Goal: Register for event/course

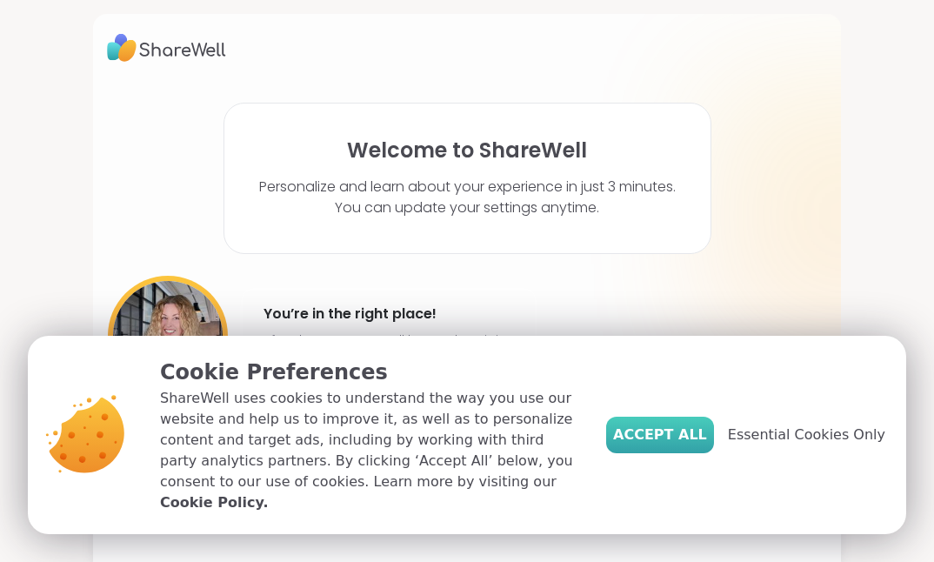
click at [692, 438] on span "Accept All" at bounding box center [660, 434] width 94 height 21
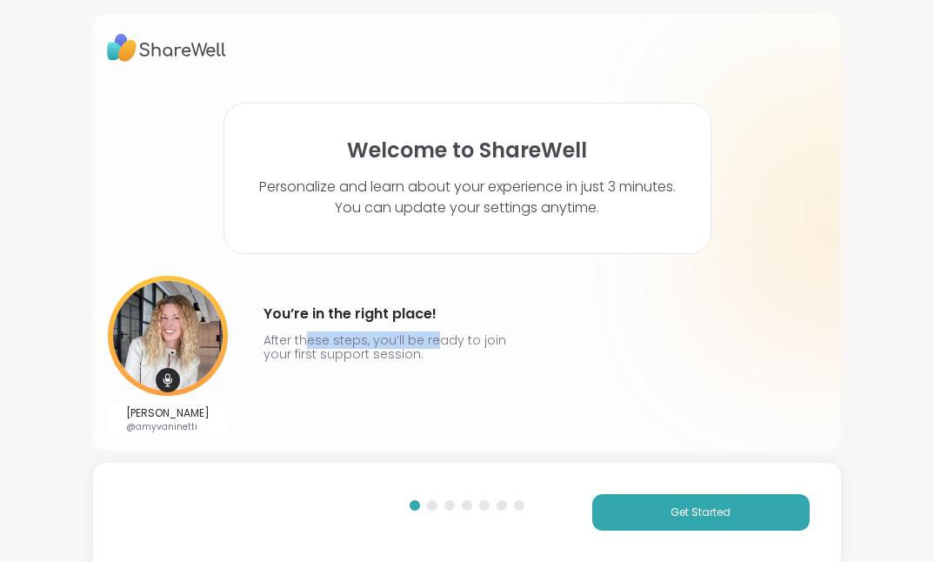
drag, startPoint x: 304, startPoint y: 341, endPoint x: 429, endPoint y: 341, distance: 124.3
click at [429, 341] on p "After these steps, you’ll be ready to join your first support session." at bounding box center [388, 347] width 250 height 28
drag, startPoint x: 429, startPoint y: 341, endPoint x: 337, endPoint y: 349, distance: 91.7
click at [337, 349] on p "After these steps, you’ll be ready to join your first support session." at bounding box center [388, 347] width 250 height 28
click at [184, 338] on img at bounding box center [168, 336] width 120 height 120
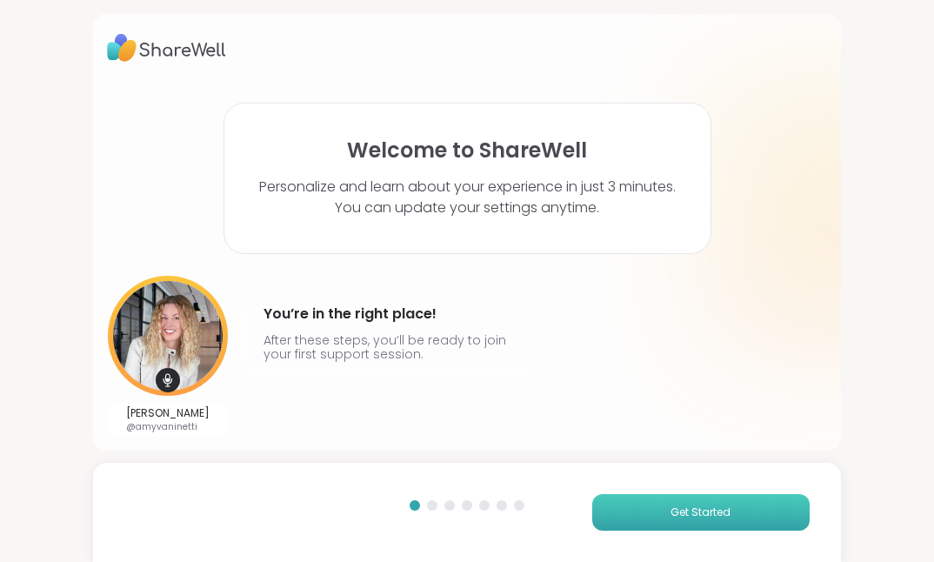
click at [692, 517] on span "Get Started" at bounding box center [700, 512] width 60 height 16
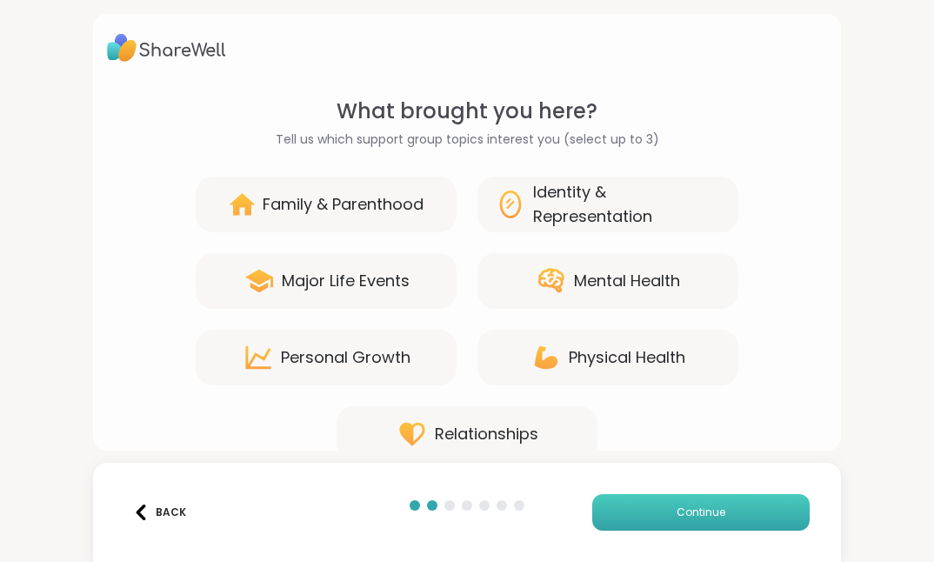
click at [691, 517] on span "Continue" at bounding box center [700, 512] width 49 height 16
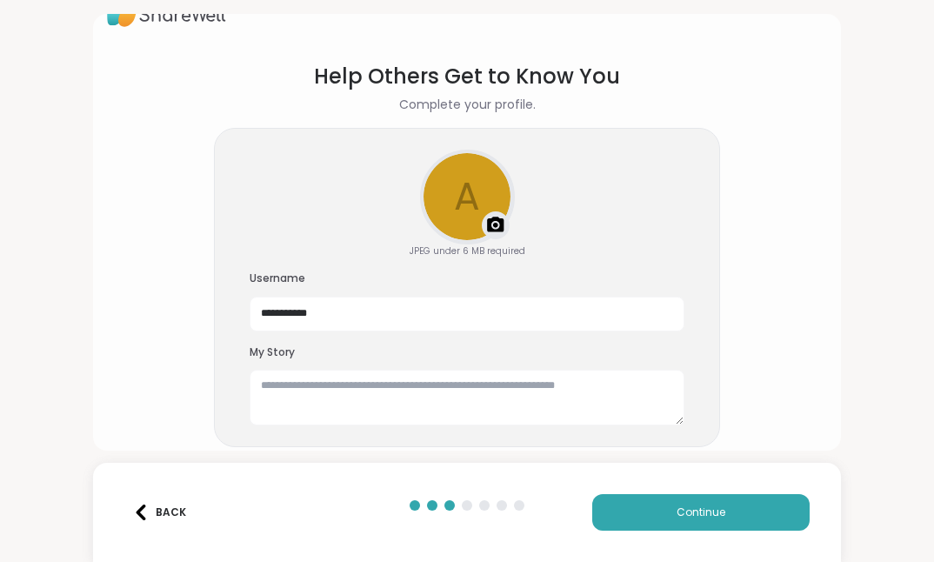
scroll to position [54, 0]
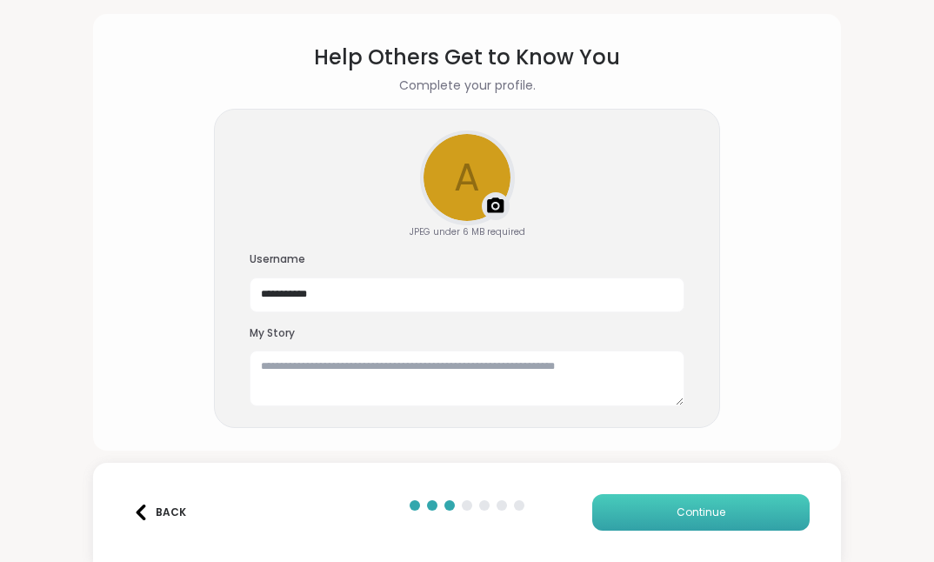
click at [677, 509] on span "Continue" at bounding box center [700, 512] width 49 height 16
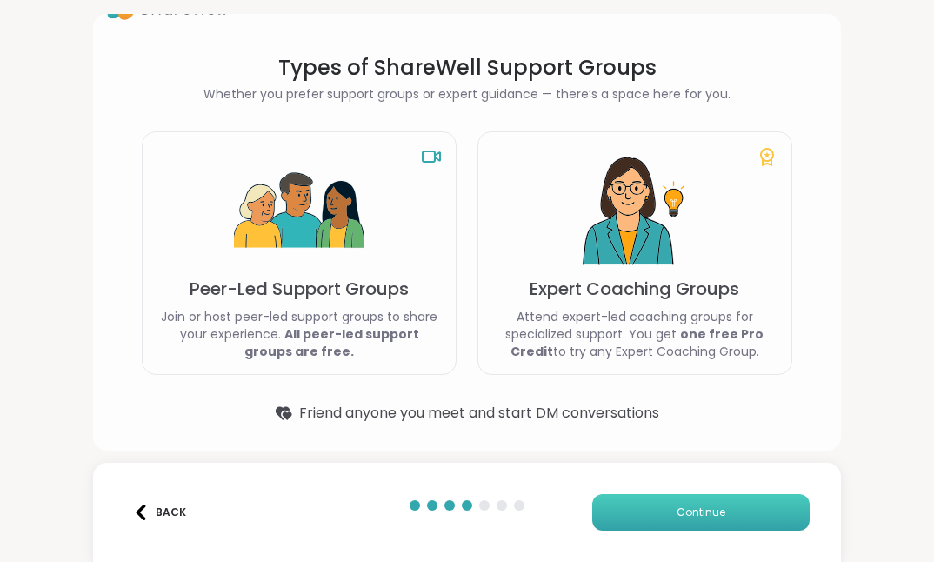
click at [677, 509] on span "Continue" at bounding box center [700, 512] width 49 height 16
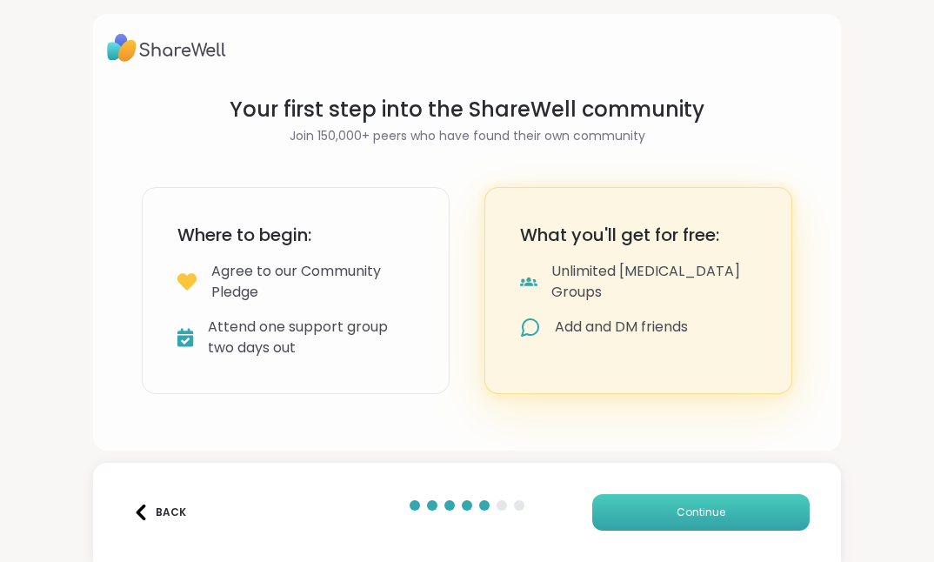
scroll to position [0, 0]
click at [677, 509] on span "Continue" at bounding box center [700, 512] width 49 height 16
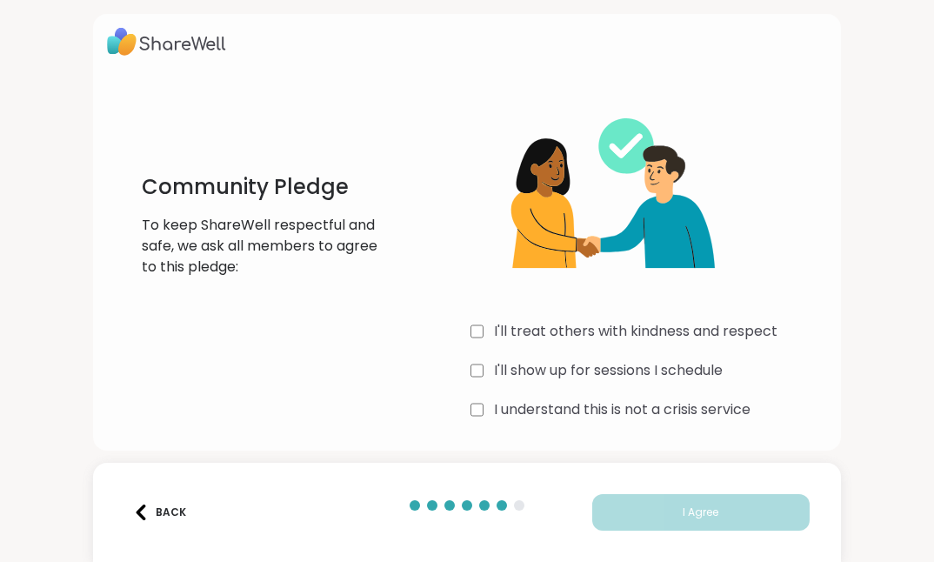
scroll to position [7, 0]
click at [580, 324] on label "I'll treat others with kindness and respect" at bounding box center [635, 330] width 283 height 21
click at [563, 369] on label "I'll show up for sessions I schedule" at bounding box center [608, 369] width 229 height 21
click at [583, 409] on label "I understand this is not a crisis service" at bounding box center [622, 408] width 256 height 21
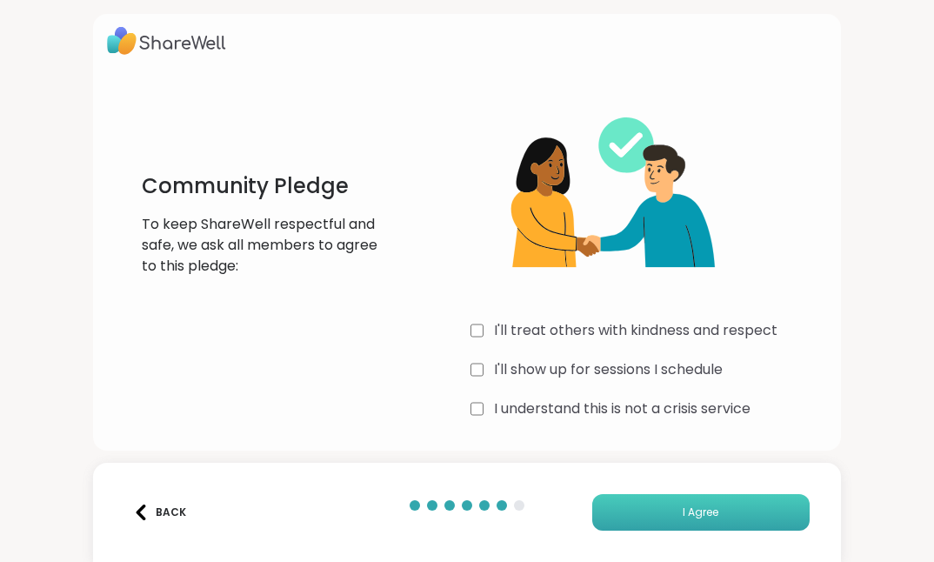
click at [666, 515] on button "I Agree" at bounding box center [700, 512] width 217 height 37
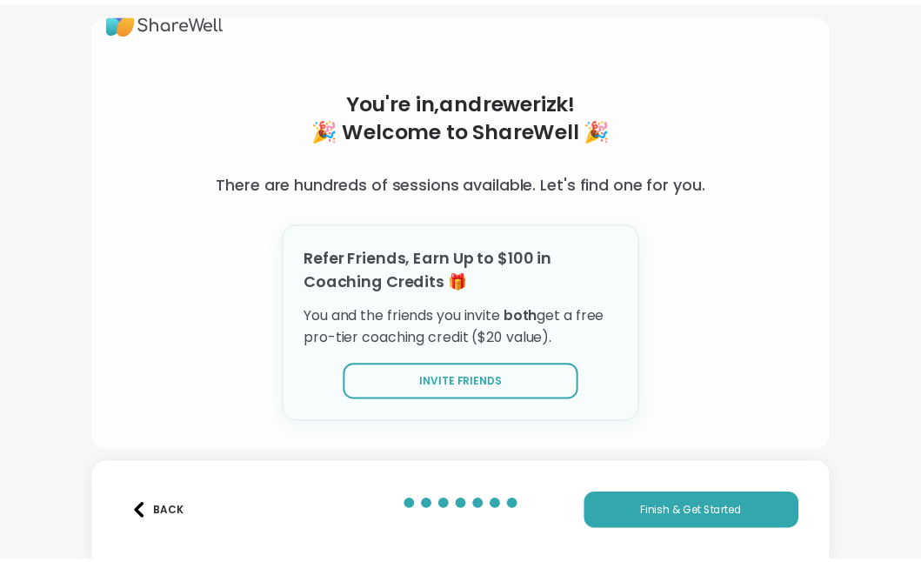
scroll to position [48, 0]
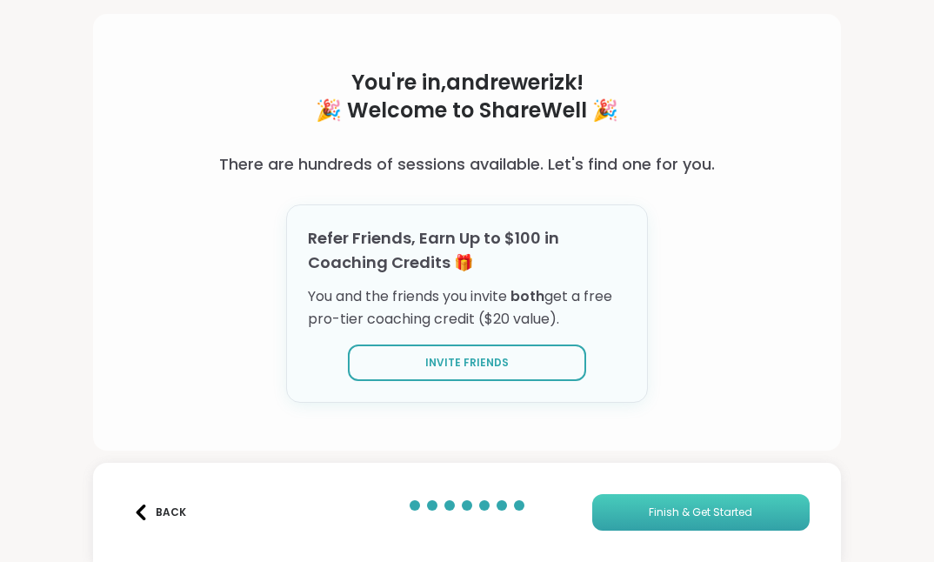
click at [700, 520] on button "Finish & Get Started" at bounding box center [700, 512] width 217 height 37
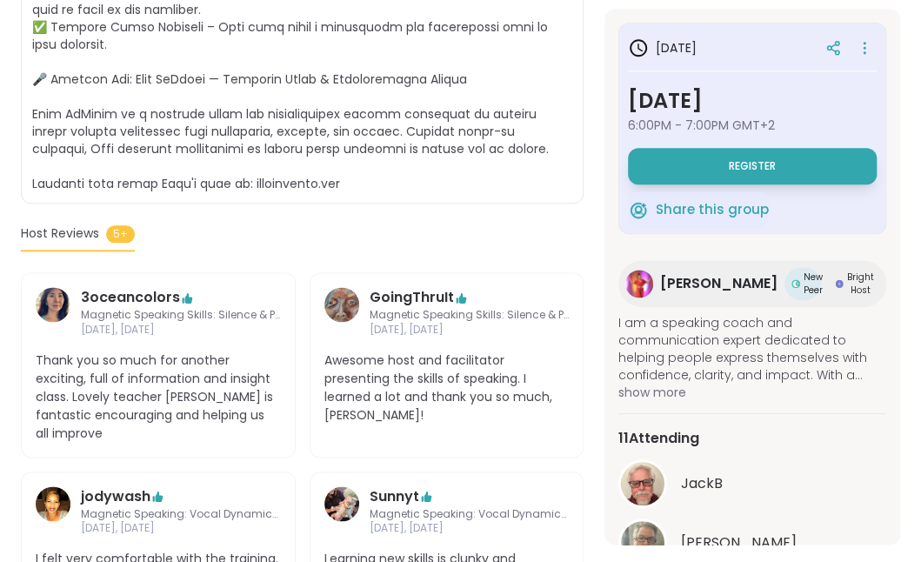
scroll to position [782, 0]
drag, startPoint x: 120, startPoint y: 358, endPoint x: 163, endPoint y: 366, distance: 44.2
click at [163, 366] on span "Thank you so much for another exciting, full of information and insight class. …" at bounding box center [158, 395] width 245 height 91
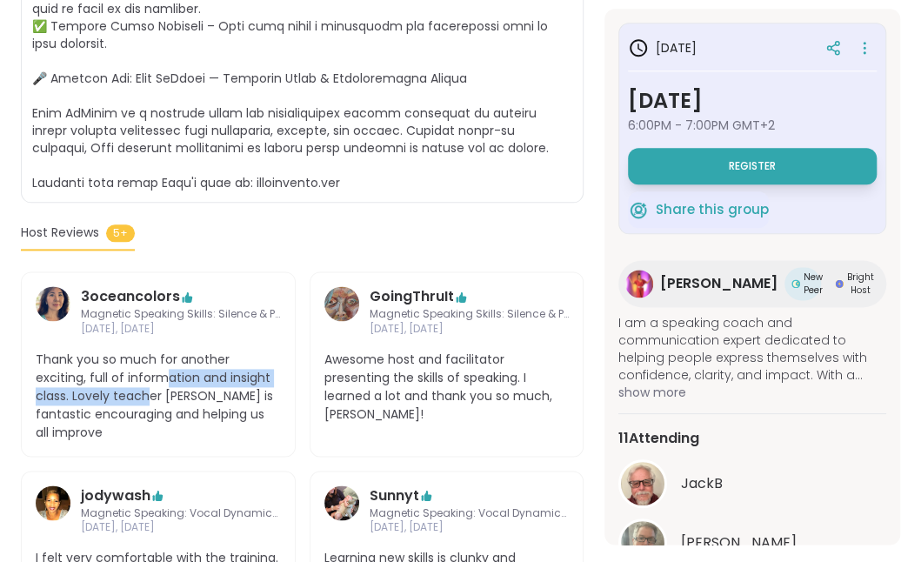
drag, startPoint x: 163, startPoint y: 366, endPoint x: 112, endPoint y: 386, distance: 55.0
click at [112, 386] on span "Thank you so much for another exciting, full of information and insight class. …" at bounding box center [158, 395] width 245 height 91
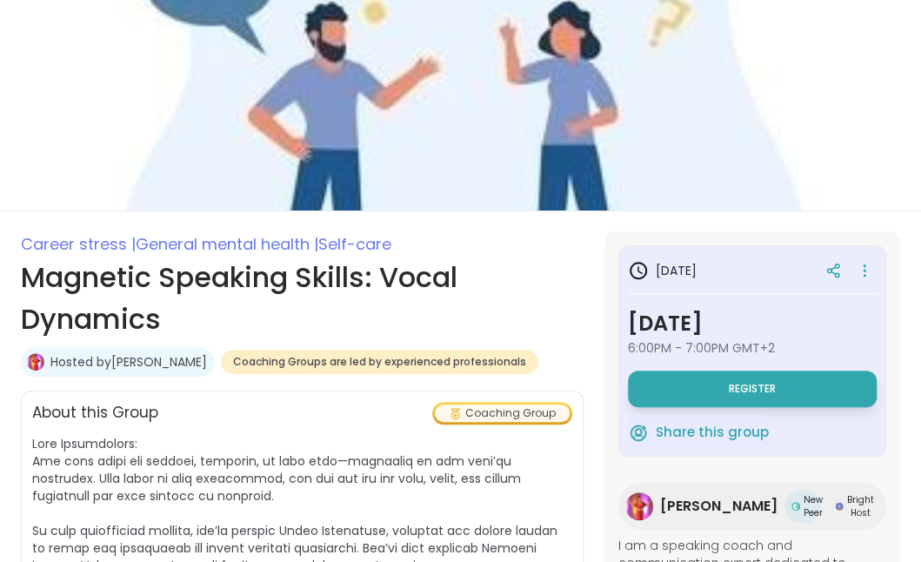
scroll to position [261, 0]
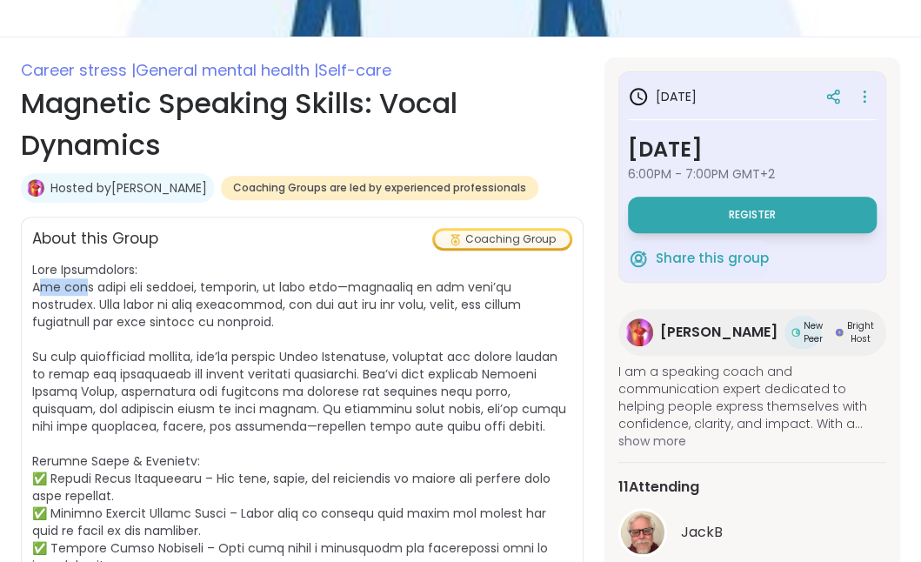
drag, startPoint x: 40, startPoint y: 284, endPoint x: 78, endPoint y: 283, distance: 38.3
click at [78, 283] on span at bounding box center [299, 487] width 534 height 452
drag, startPoint x: 78, startPoint y: 283, endPoint x: 97, endPoint y: 344, distance: 63.8
click at [106, 342] on span at bounding box center [302, 487] width 540 height 452
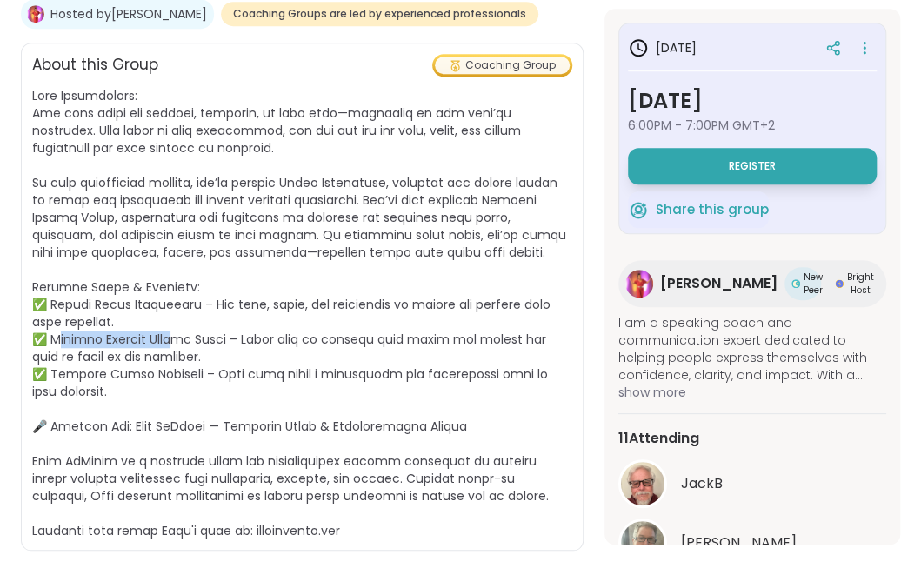
drag, startPoint x: 97, startPoint y: 338, endPoint x: 188, endPoint y: 336, distance: 90.4
click at [188, 336] on span at bounding box center [299, 313] width 534 height 452
drag, startPoint x: 188, startPoint y: 336, endPoint x: 110, endPoint y: 369, distance: 84.6
click at [110, 369] on span at bounding box center [299, 313] width 534 height 452
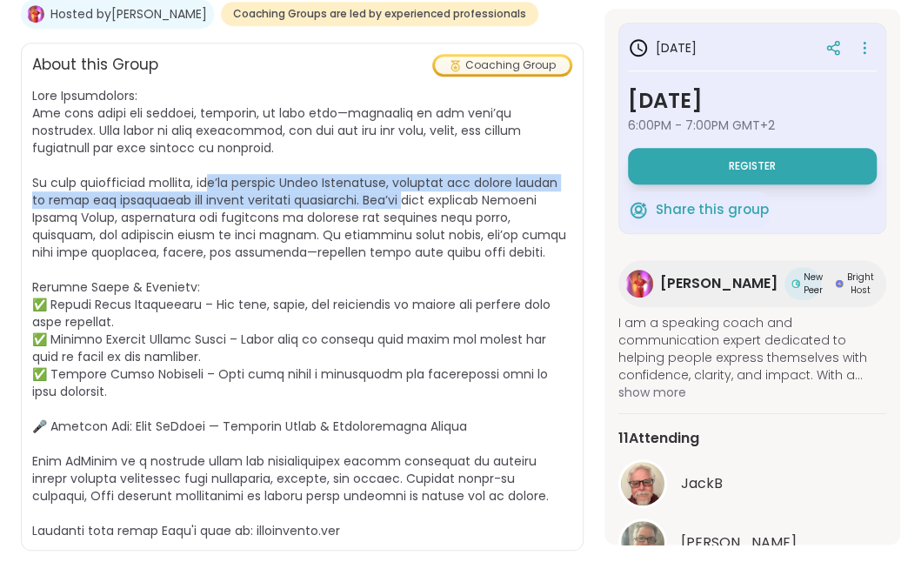
drag, startPoint x: 200, startPoint y: 184, endPoint x: 411, endPoint y: 201, distance: 211.9
click at [411, 201] on span at bounding box center [299, 313] width 534 height 452
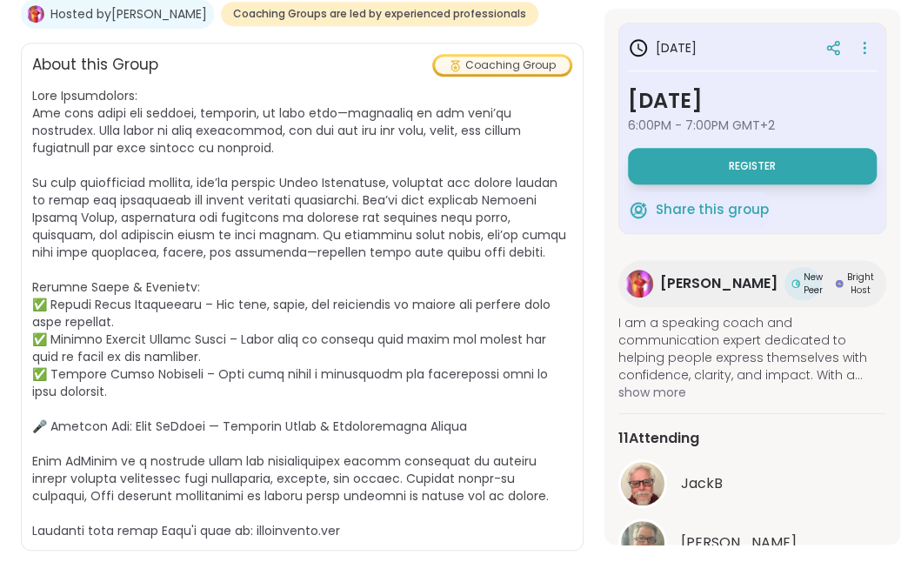
drag, startPoint x: 411, startPoint y: 201, endPoint x: 246, endPoint y: 210, distance: 165.4
click at [246, 210] on span at bounding box center [299, 313] width 534 height 452
click at [758, 156] on button "Register" at bounding box center [752, 166] width 249 height 37
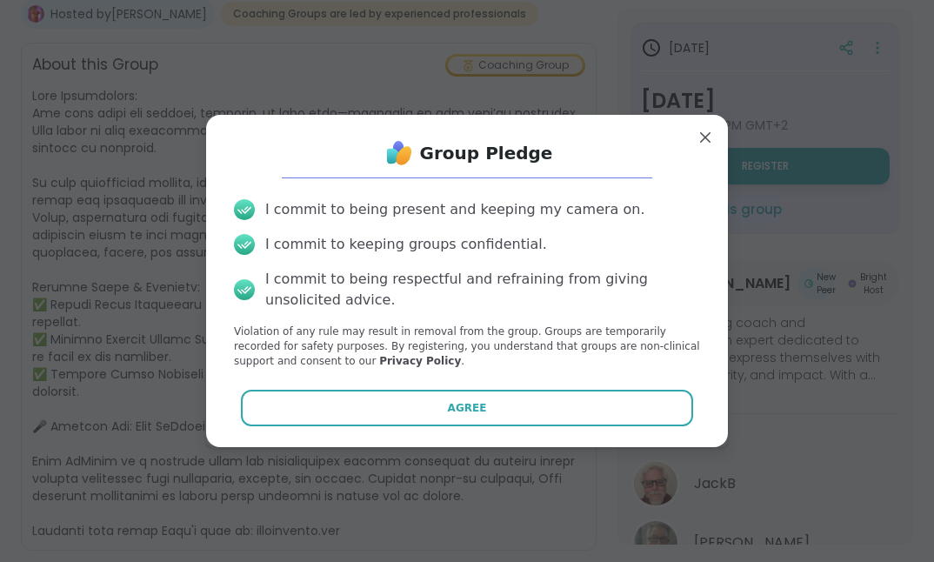
drag, startPoint x: 421, startPoint y: 410, endPoint x: 394, endPoint y: 263, distance: 149.4
click at [426, 273] on div "Group Pledge I commit to being present and keeping my camera on. I commit to ke…" at bounding box center [467, 280] width 494 height 303
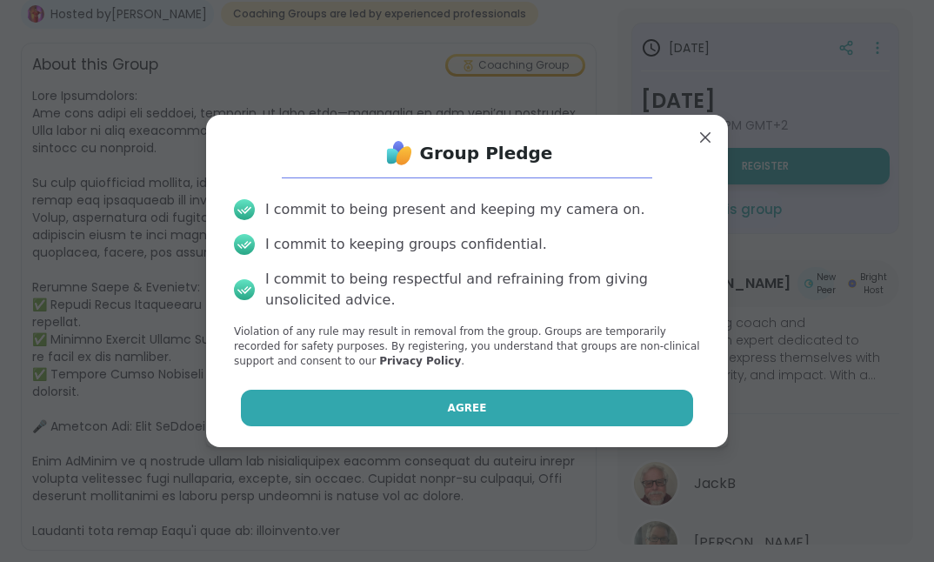
click at [482, 407] on button "Agree" at bounding box center [467, 407] width 453 height 37
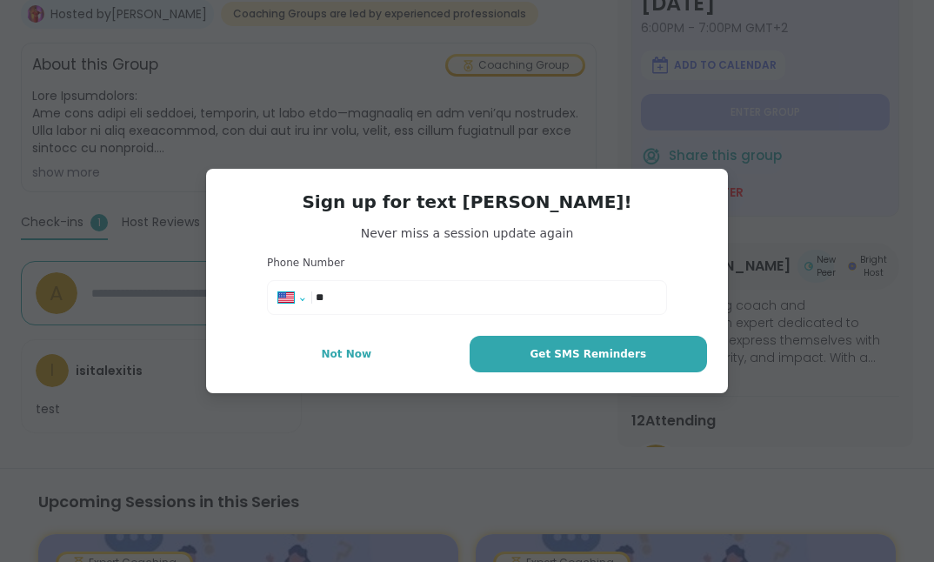
click at [293, 294] on select "**********" at bounding box center [297, 300] width 38 height 19
select select "**"
click at [278, 291] on select "**********" at bounding box center [297, 300] width 38 height 19
type input "*******"
type textarea "*"
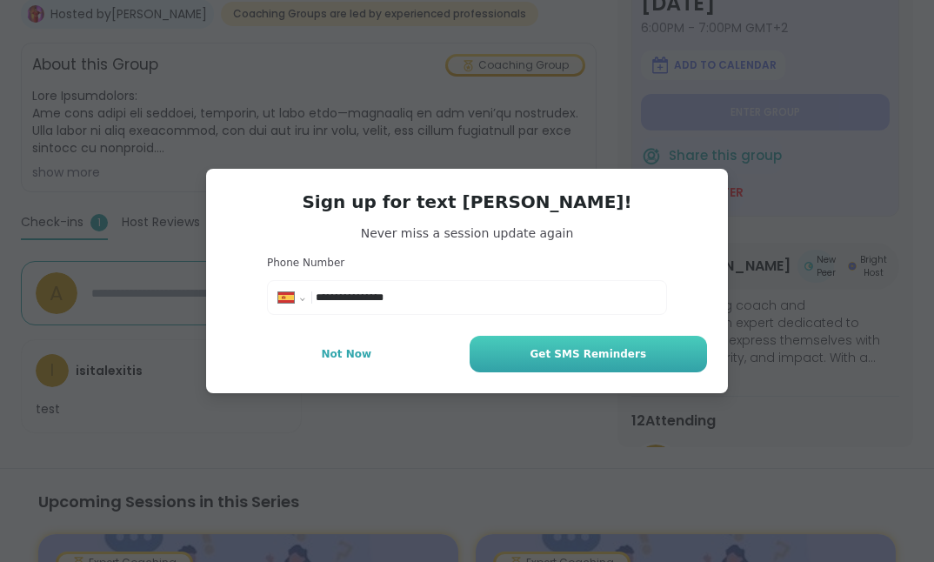
type input "**********"
click at [546, 351] on span "Get SMS Reminders" at bounding box center [587, 354] width 116 height 16
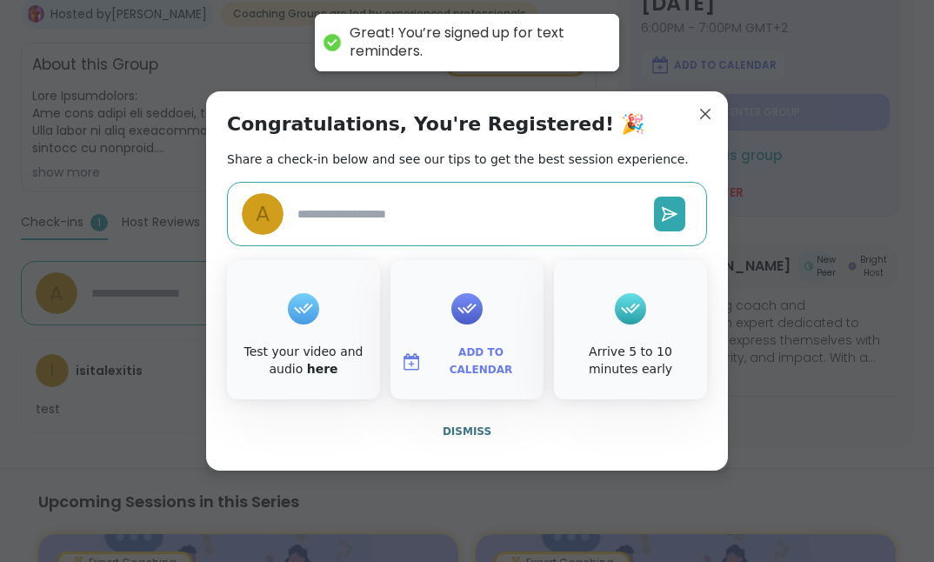
click at [429, 214] on textarea at bounding box center [468, 214] width 356 height 32
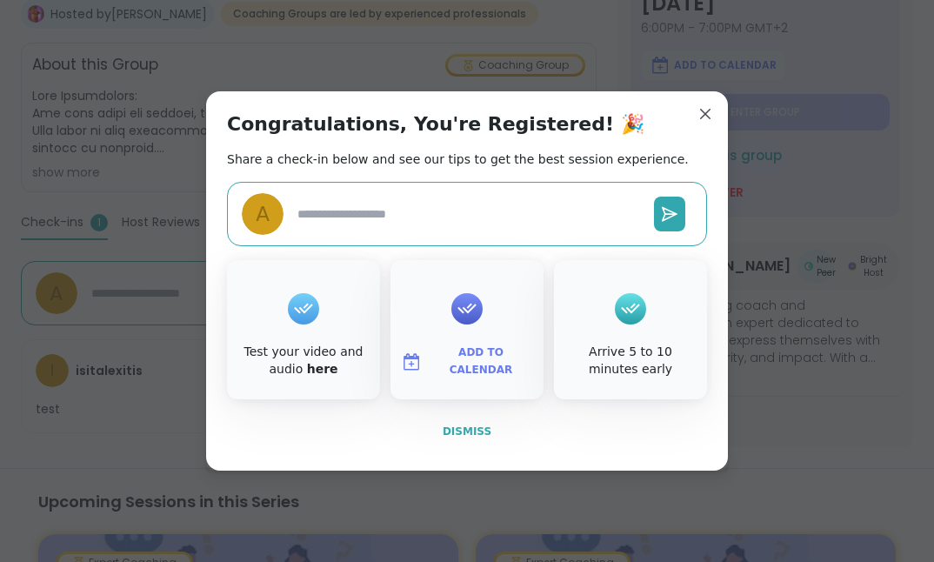
click at [468, 429] on span "Dismiss" at bounding box center [466, 431] width 49 height 12
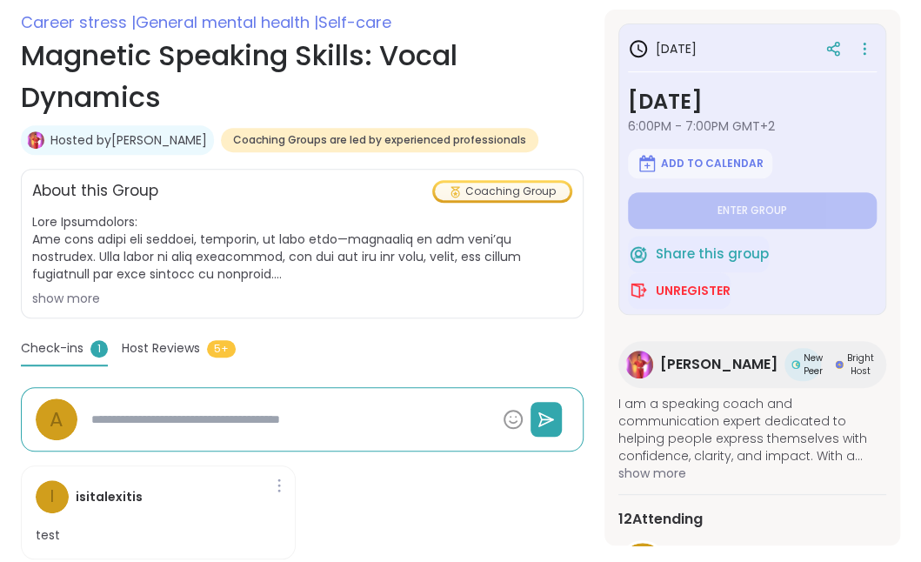
scroll to position [348, 0]
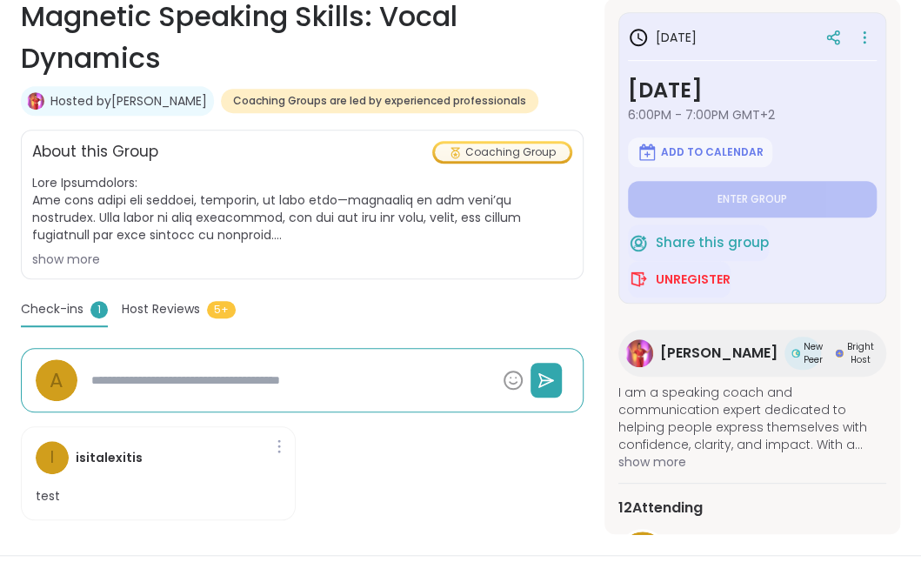
type textarea "*"
